Goal: Navigation & Orientation: Find specific page/section

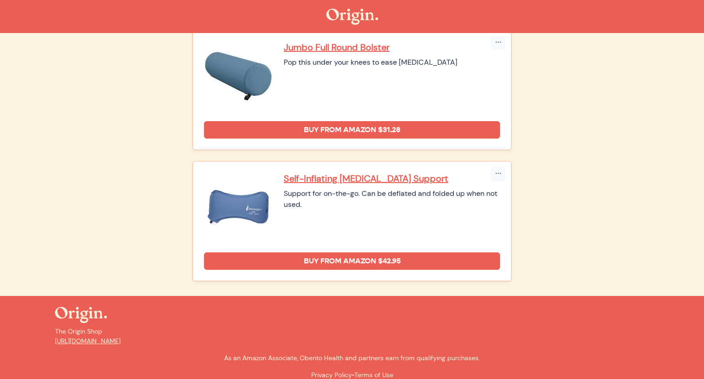
scroll to position [647, 0]
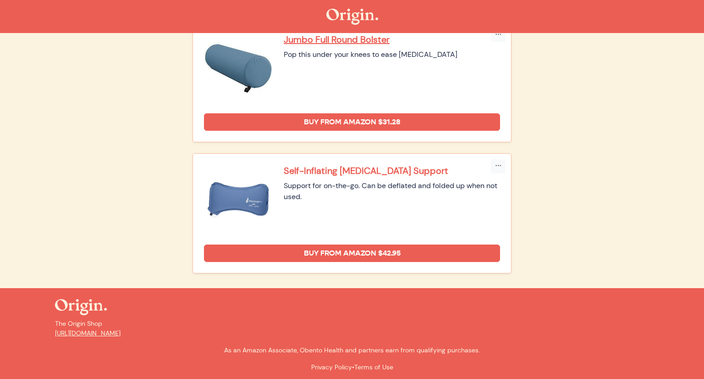
click at [299, 168] on p "Self-Inflating [MEDICAL_DATA] Support" at bounding box center [392, 171] width 216 height 12
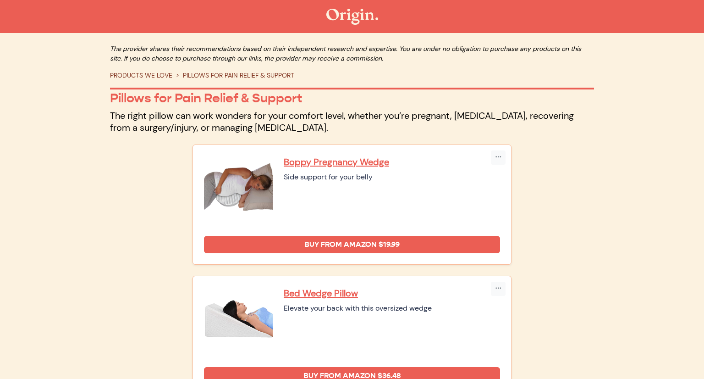
scroll to position [0, 0]
click at [162, 78] on link "PRODUCTS WE LOVE" at bounding box center [141, 75] width 62 height 8
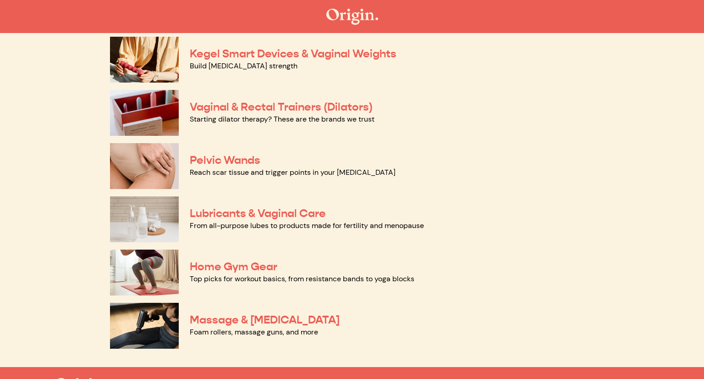
scroll to position [334, 0]
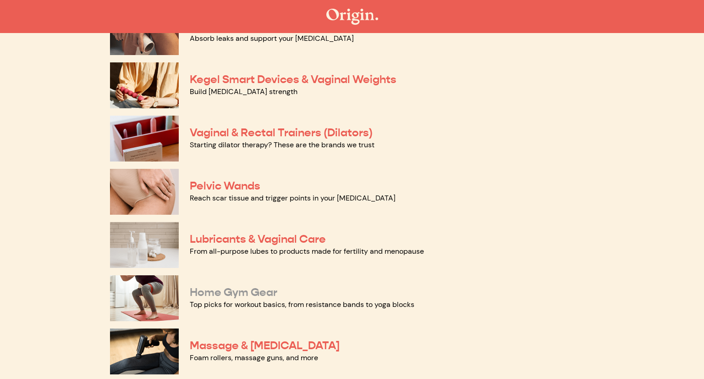
click at [259, 295] on link "Home Gym Gear" at bounding box center [234, 292] width 88 height 14
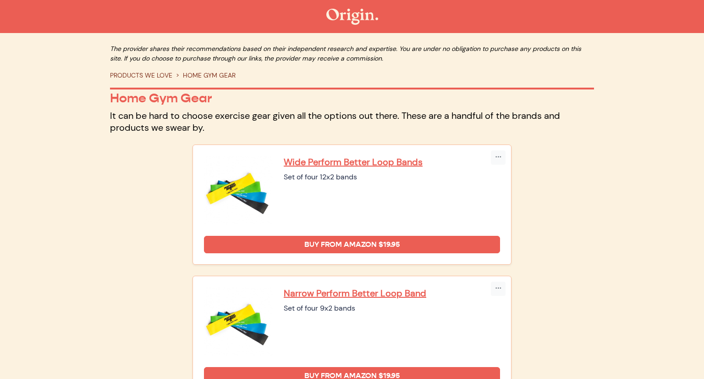
click at [138, 75] on link "PRODUCTS WE LOVE" at bounding box center [141, 75] width 62 height 8
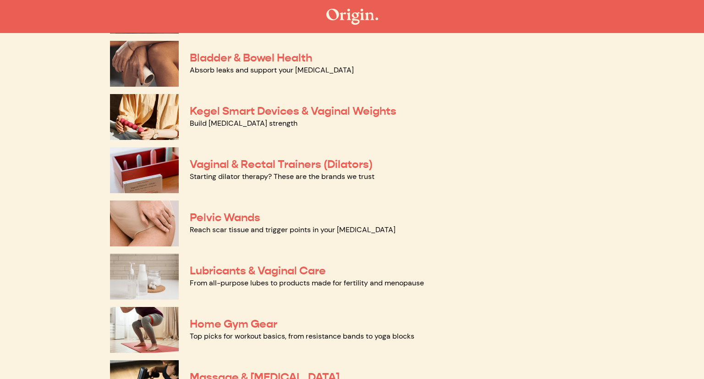
scroll to position [441, 0]
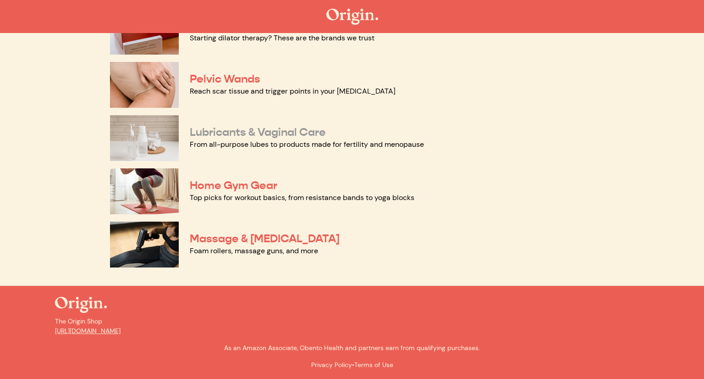
click at [255, 136] on link "Lubricants & Vaginal Care" at bounding box center [258, 132] width 136 height 14
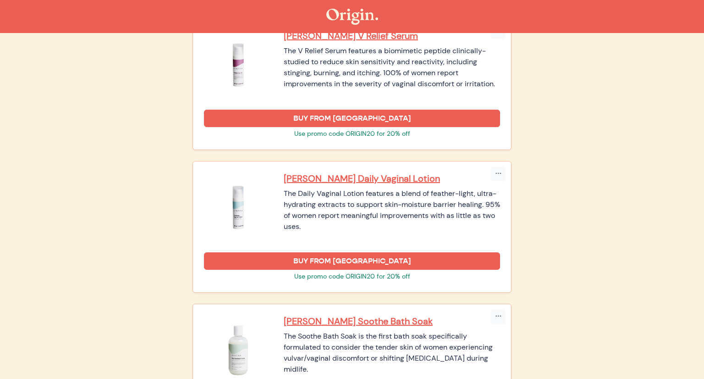
scroll to position [1326, 0]
